Goal: Task Accomplishment & Management: Check status

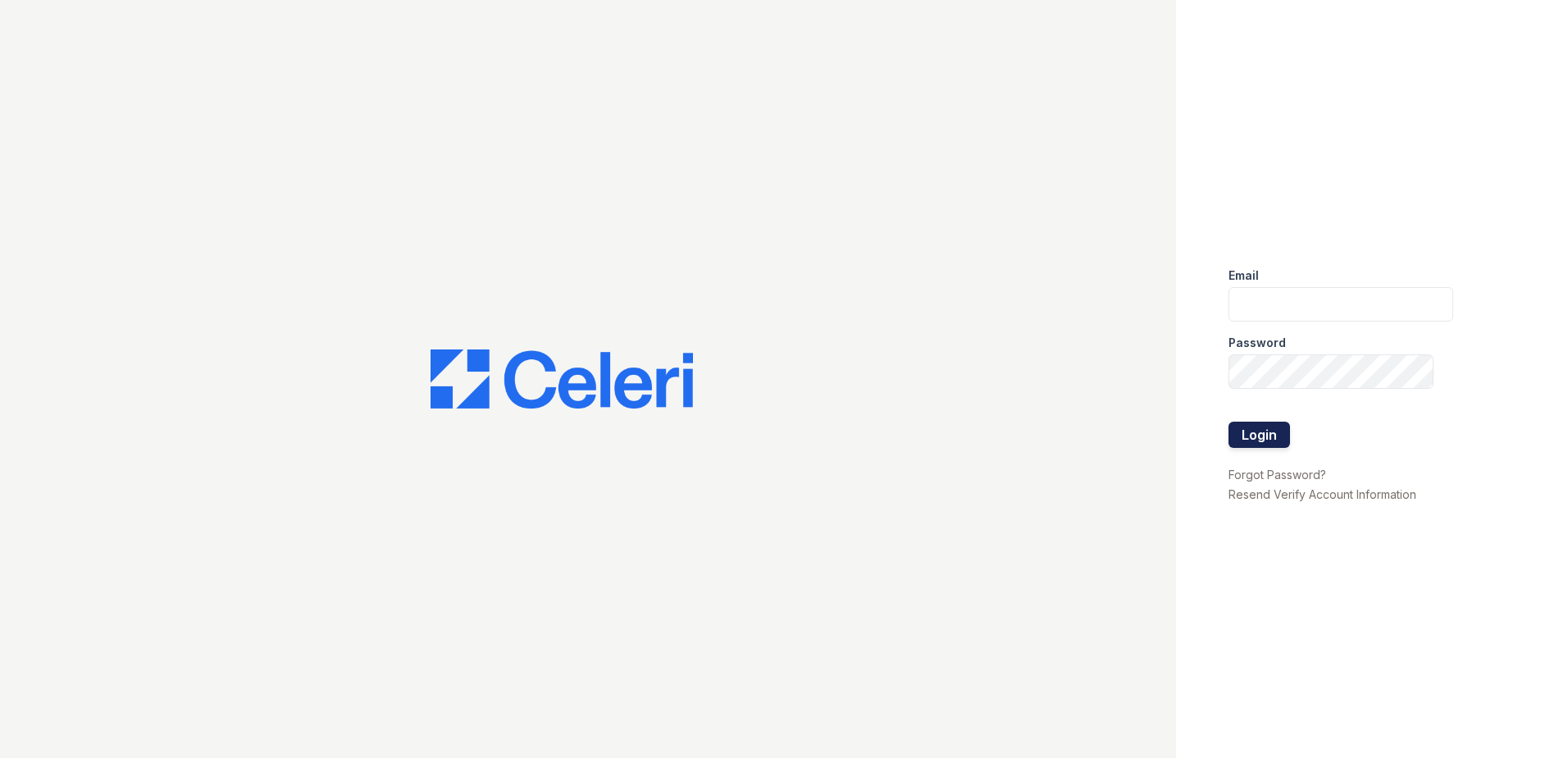
type input "dayana.vasquez@trinity-pm.com"
click at [1270, 433] on button "Login" at bounding box center [1259, 435] width 62 height 26
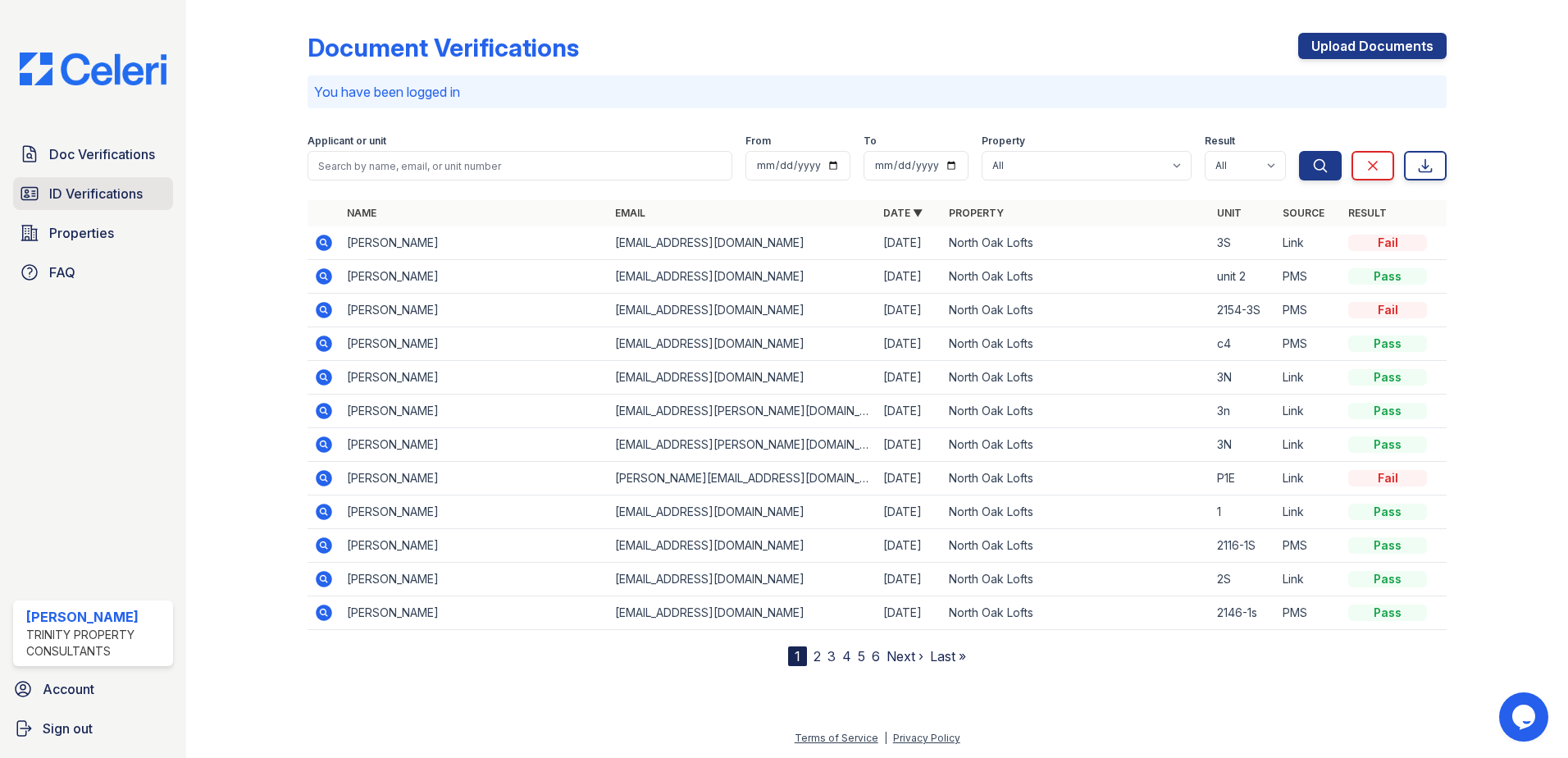
click at [106, 189] on span "ID Verifications" at bounding box center [96, 194] width 94 height 20
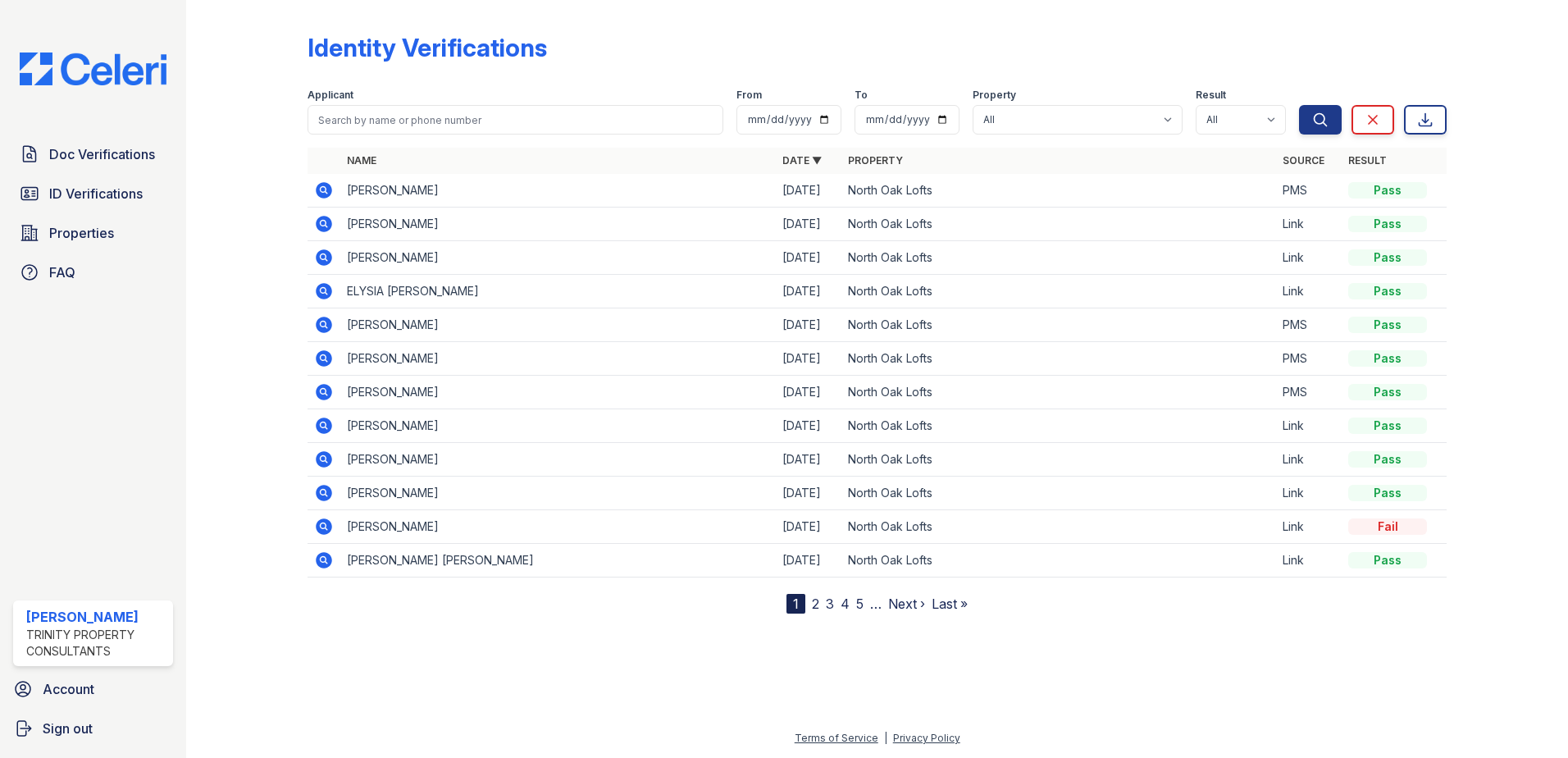
click at [315, 179] on td at bounding box center [324, 191] width 33 height 34
click at [320, 191] on icon at bounding box center [324, 190] width 16 height 16
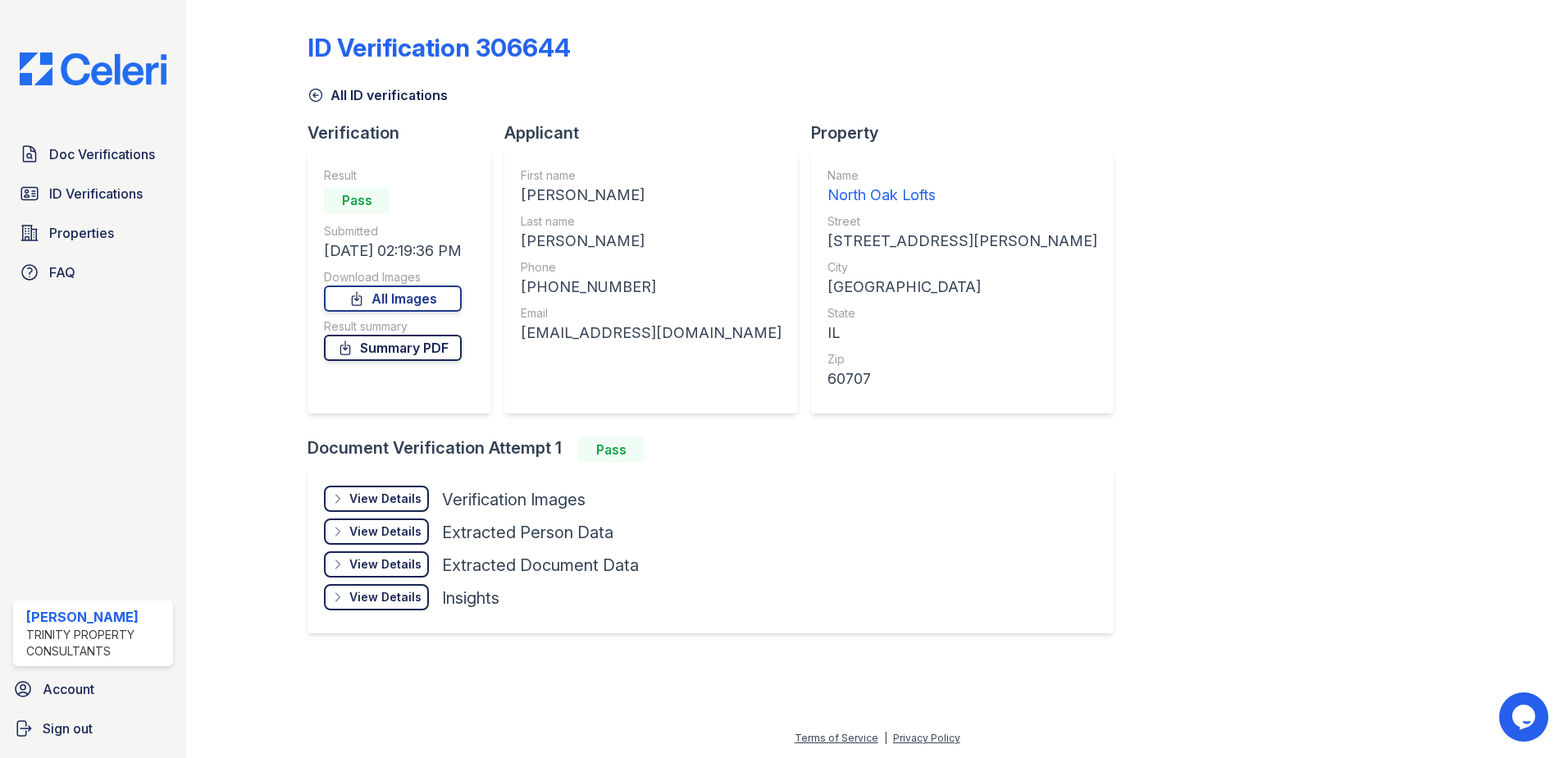
click at [409, 341] on link "Summary PDF" at bounding box center [393, 348] width 138 height 26
click at [98, 163] on span "Doc Verifications" at bounding box center [102, 154] width 106 height 20
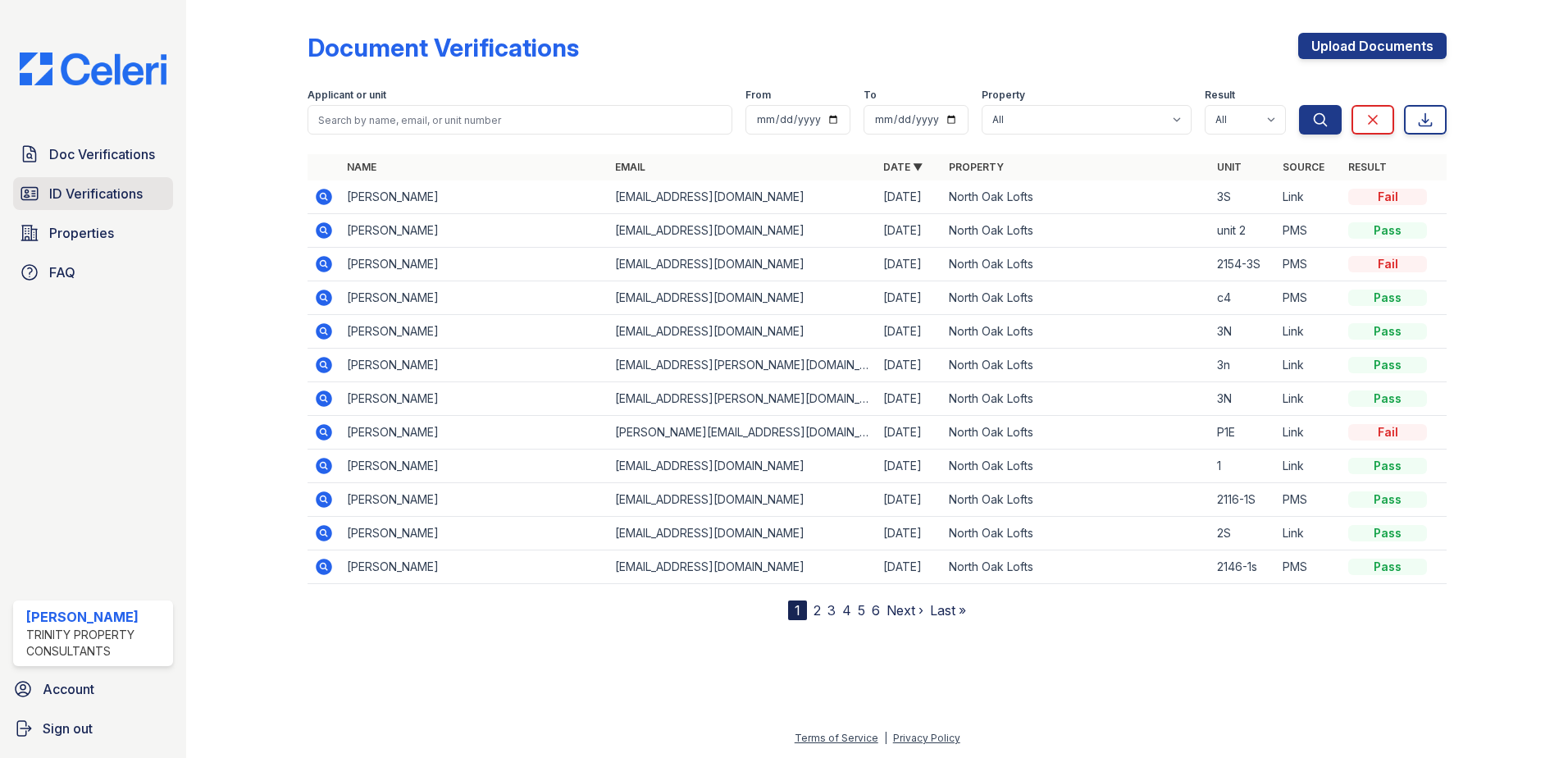
click at [150, 207] on link "ID Verifications" at bounding box center [93, 193] width 160 height 33
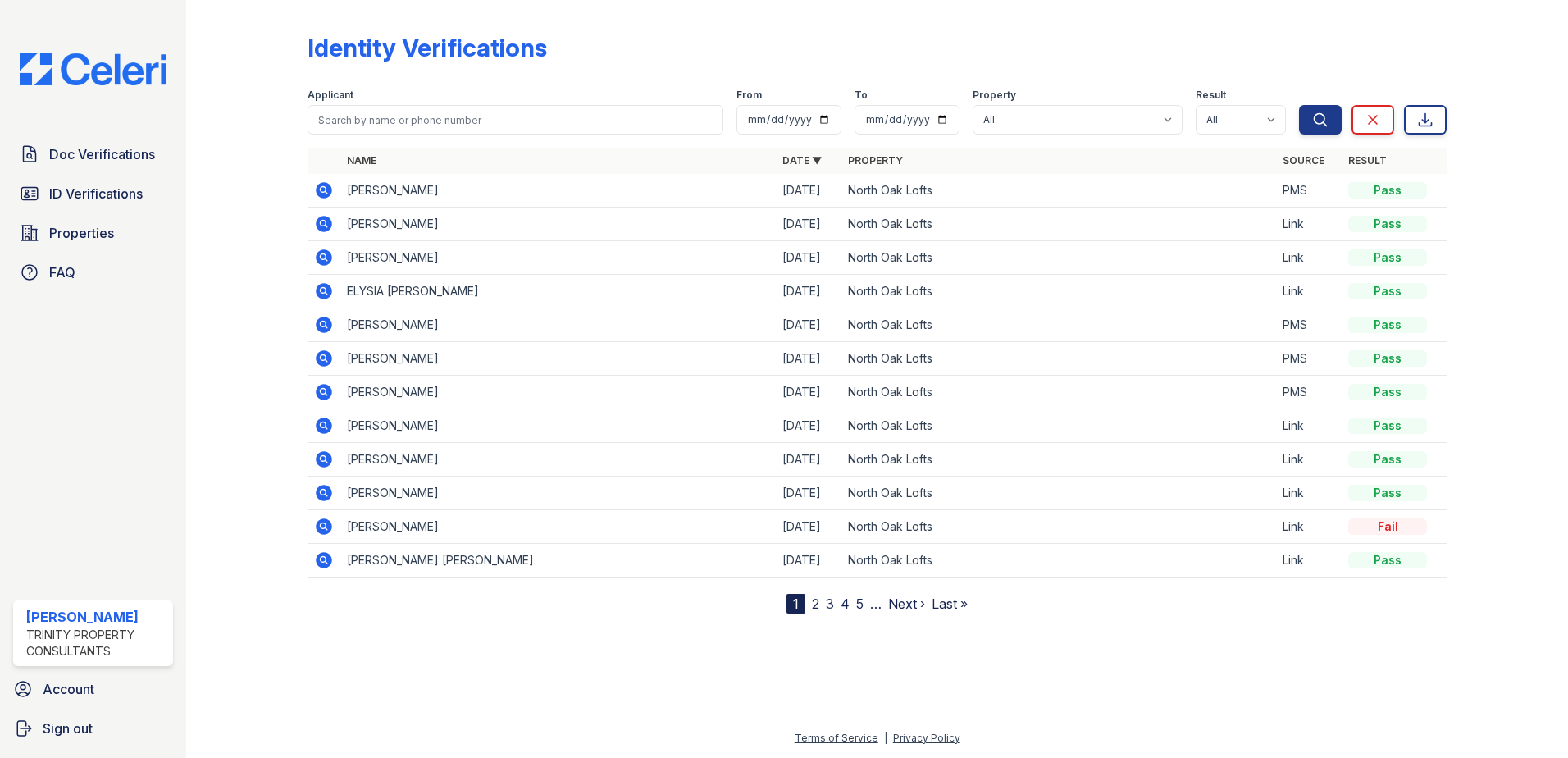
click at [326, 359] on icon at bounding box center [324, 359] width 20 height 20
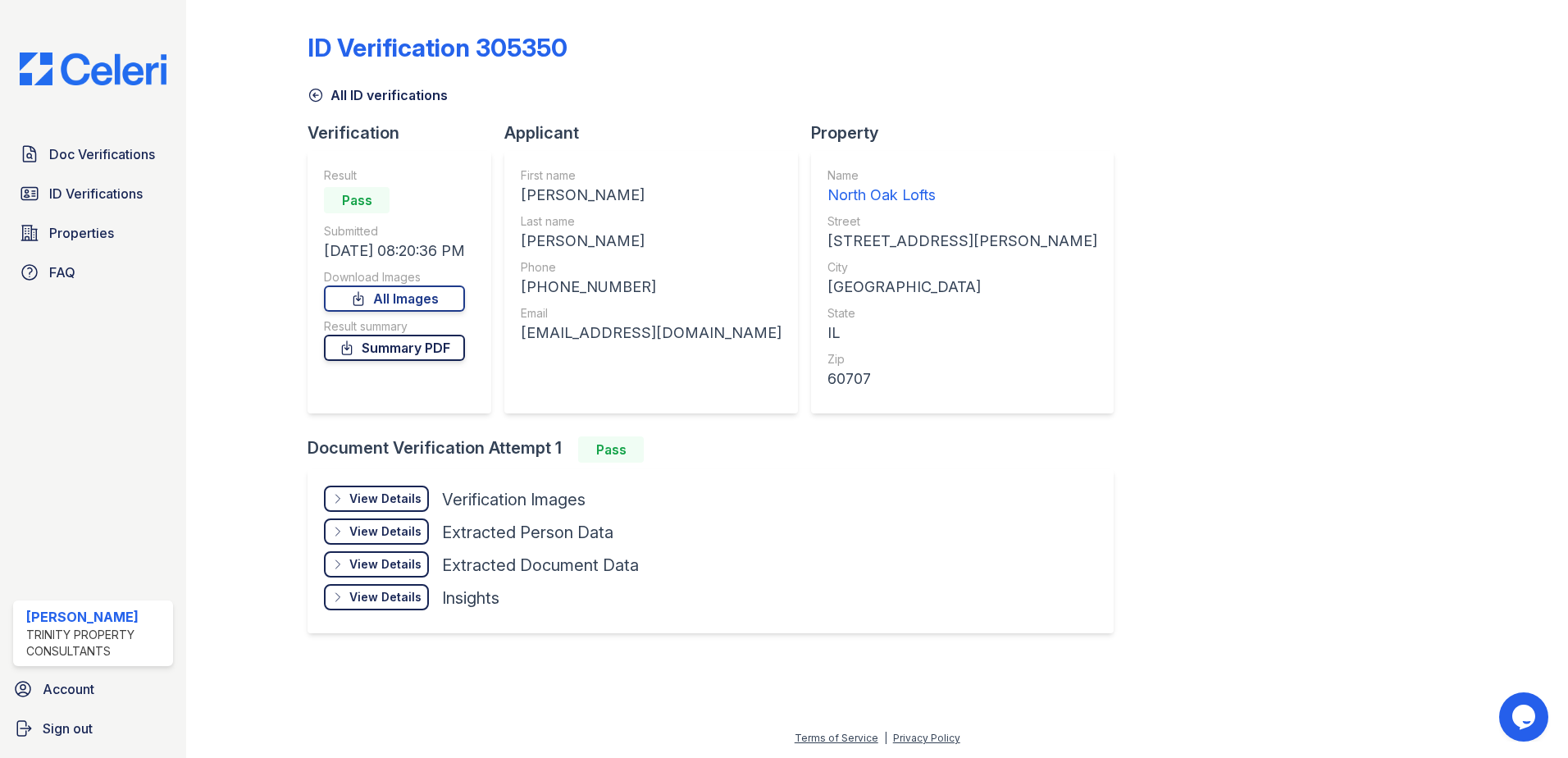
click at [422, 351] on link "Summary PDF" at bounding box center [394, 348] width 141 height 26
